Goal: Information Seeking & Learning: Find specific fact

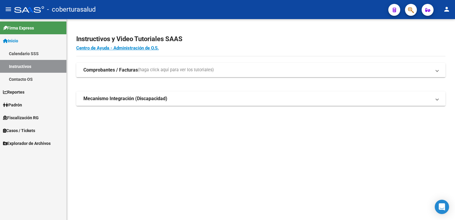
click at [43, 115] on link "Fiscalización RG" at bounding box center [33, 117] width 66 height 13
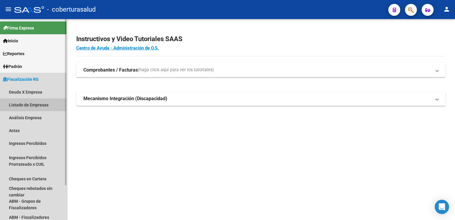
click at [33, 105] on link "Listado de Empresas" at bounding box center [33, 104] width 66 height 13
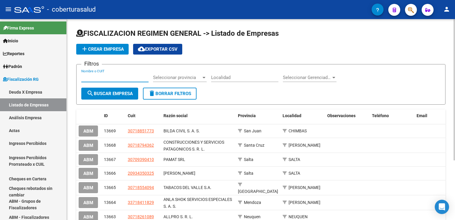
click at [101, 76] on input "Nombre o CUIT" at bounding box center [114, 77] width 67 height 5
paste input "30673152755"
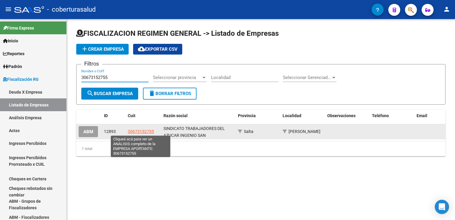
type input "30673152755"
click at [142, 130] on span "30673152755" at bounding box center [141, 131] width 26 height 5
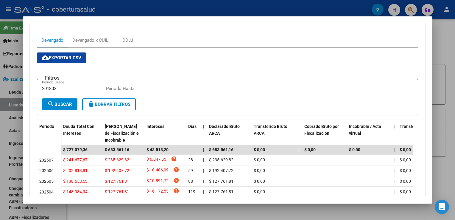
scroll to position [30, 0]
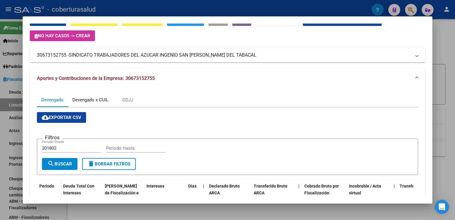
click at [91, 98] on div "Devengado x CUIL" at bounding box center [90, 99] width 36 height 7
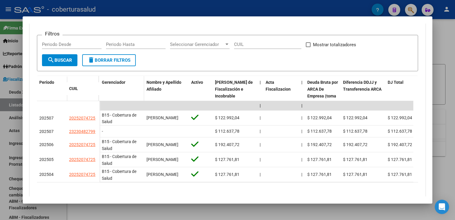
scroll to position [119, 0]
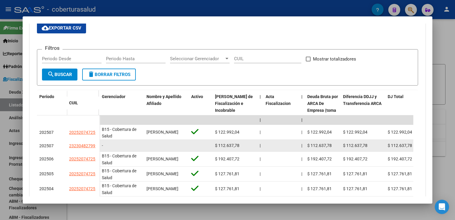
drag, startPoint x: 69, startPoint y: 145, endPoint x: 95, endPoint y: 146, distance: 26.3
click at [95, 146] on div "23230482799" at bounding box center [83, 145] width 28 height 7
copy span "23230482799"
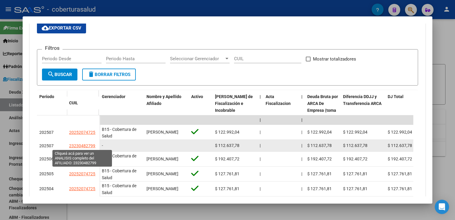
click at [87, 145] on span "23230482799" at bounding box center [82, 145] width 26 height 5
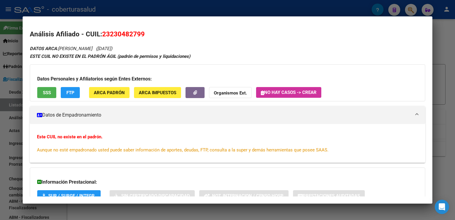
scroll to position [44, 0]
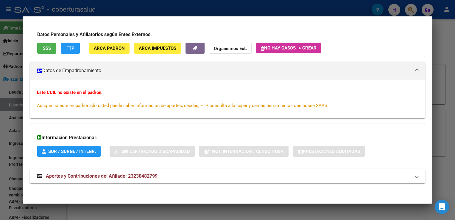
click at [310, 212] on div at bounding box center [227, 110] width 455 height 220
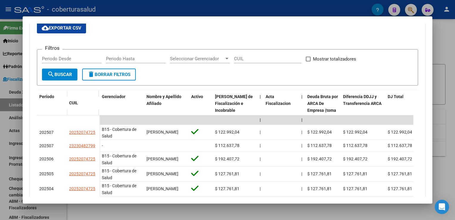
click at [226, 214] on div at bounding box center [227, 110] width 455 height 220
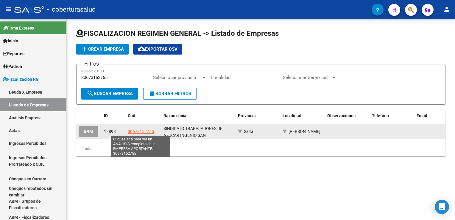
click at [141, 131] on span "30673152755" at bounding box center [141, 131] width 26 height 5
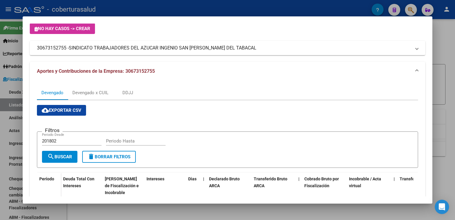
scroll to position [36, 0]
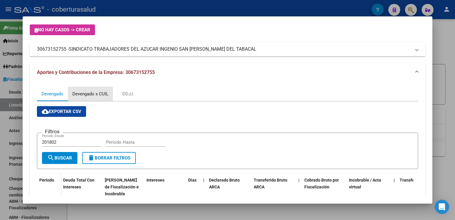
click at [93, 93] on div "Devengado x CUIL" at bounding box center [90, 94] width 36 height 7
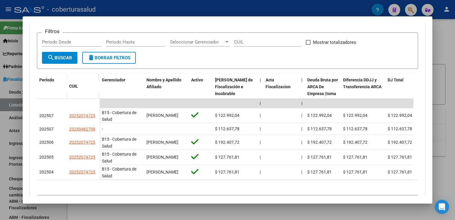
scroll to position [149, 0]
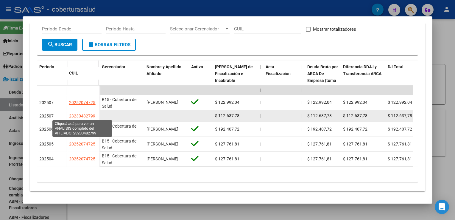
click at [79, 115] on span "23230482799" at bounding box center [82, 115] width 26 height 5
type textarea "23230482799"
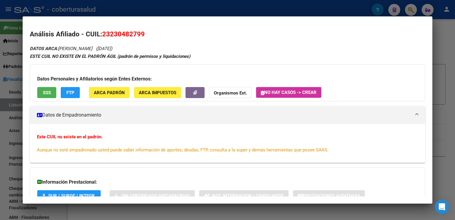
drag, startPoint x: 104, startPoint y: 34, endPoint x: 155, endPoint y: 35, distance: 51.8
click at [155, 35] on h2 "Análisis Afiliado - CUIL: 23230482799" at bounding box center [227, 34] width 395 height 10
copy span "23230482799"
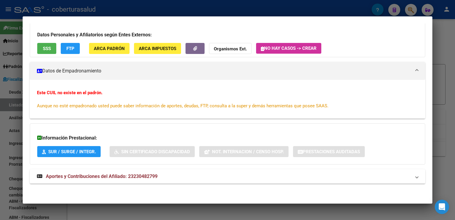
scroll to position [44, 0]
drag, startPoint x: 40, startPoint y: 91, endPoint x: 110, endPoint y: 93, distance: 70.0
click at [110, 93] on div "Este CUIL no existe en el padrón. Aunque no esté empadronado usted puede saber …" at bounding box center [227, 99] width 381 height 20
drag, startPoint x: 110, startPoint y: 93, endPoint x: 57, endPoint y: 98, distance: 52.6
click at [75, 101] on div "Este CUIL no existe en el padrón. Aunque no esté empadronado usted puede saber …" at bounding box center [227, 99] width 381 height 20
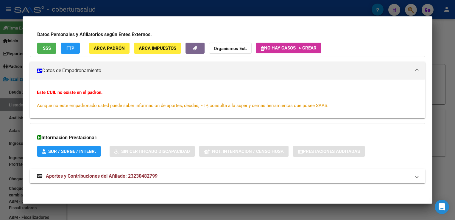
click at [146, 174] on span "Aportes y Contribuciones del Afiliado: 23230482799" at bounding box center [102, 176] width 112 height 6
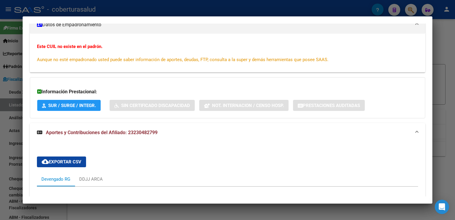
scroll to position [80, 0]
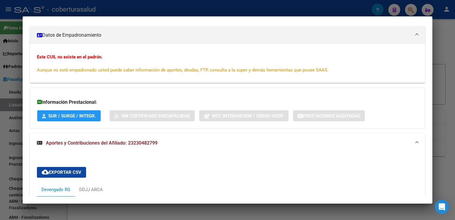
click at [4, 110] on div at bounding box center [227, 110] width 455 height 220
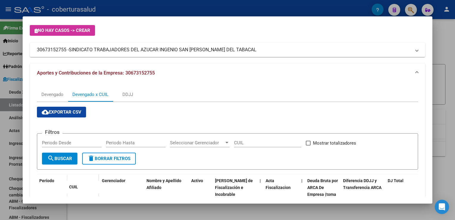
scroll to position [154, 0]
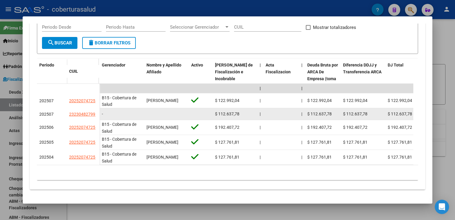
drag, startPoint x: 69, startPoint y: 110, endPoint x: 100, endPoint y: 115, distance: 31.0
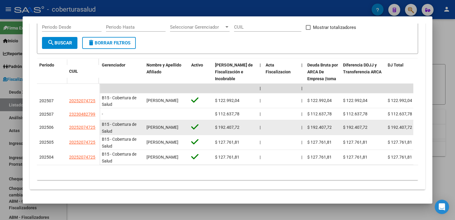
copy span "23230482799"
